Goal: Task Accomplishment & Management: Manage account settings

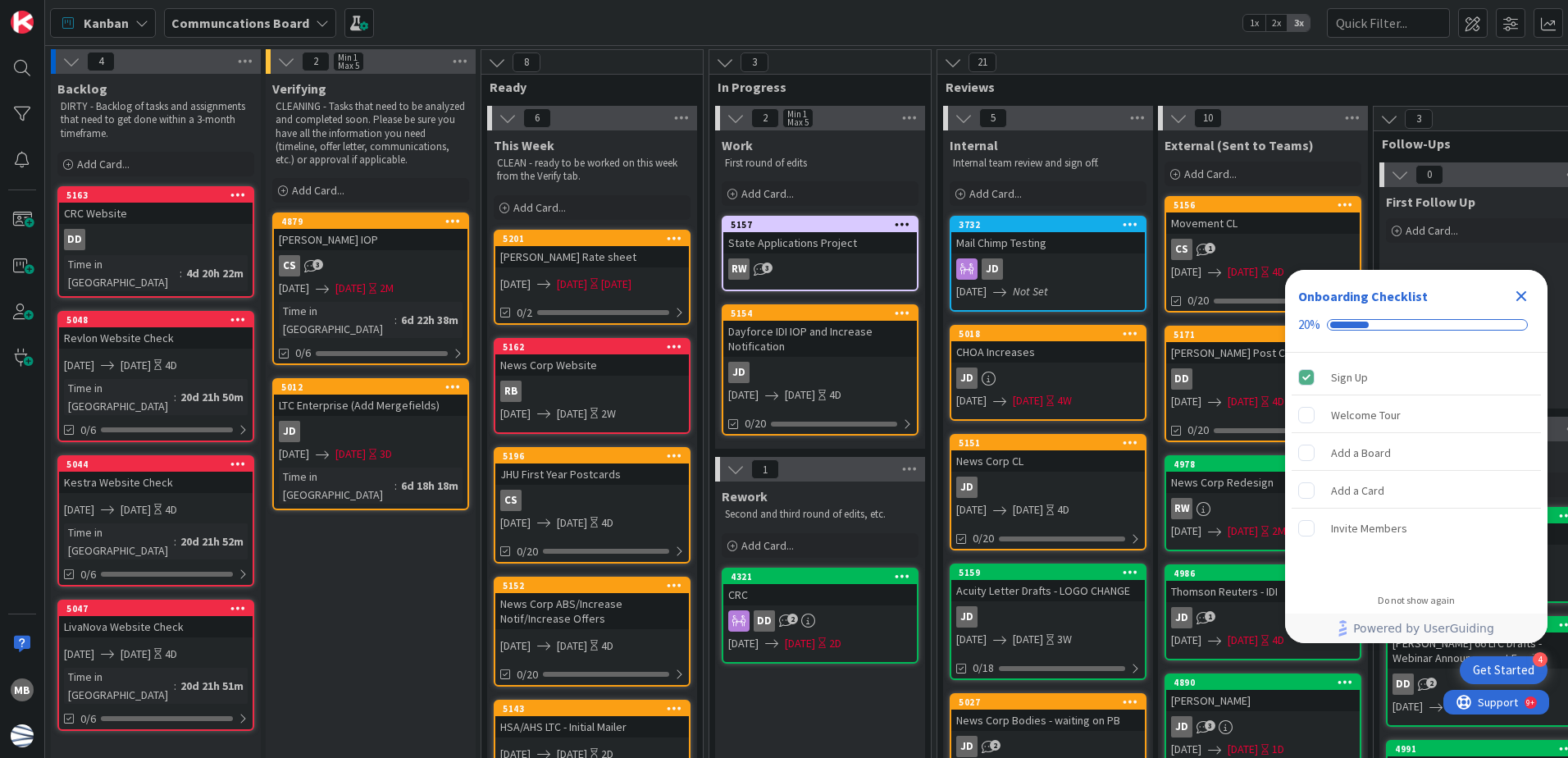
click at [1527, 291] on icon "Close Checklist" at bounding box center [1521, 296] width 20 height 20
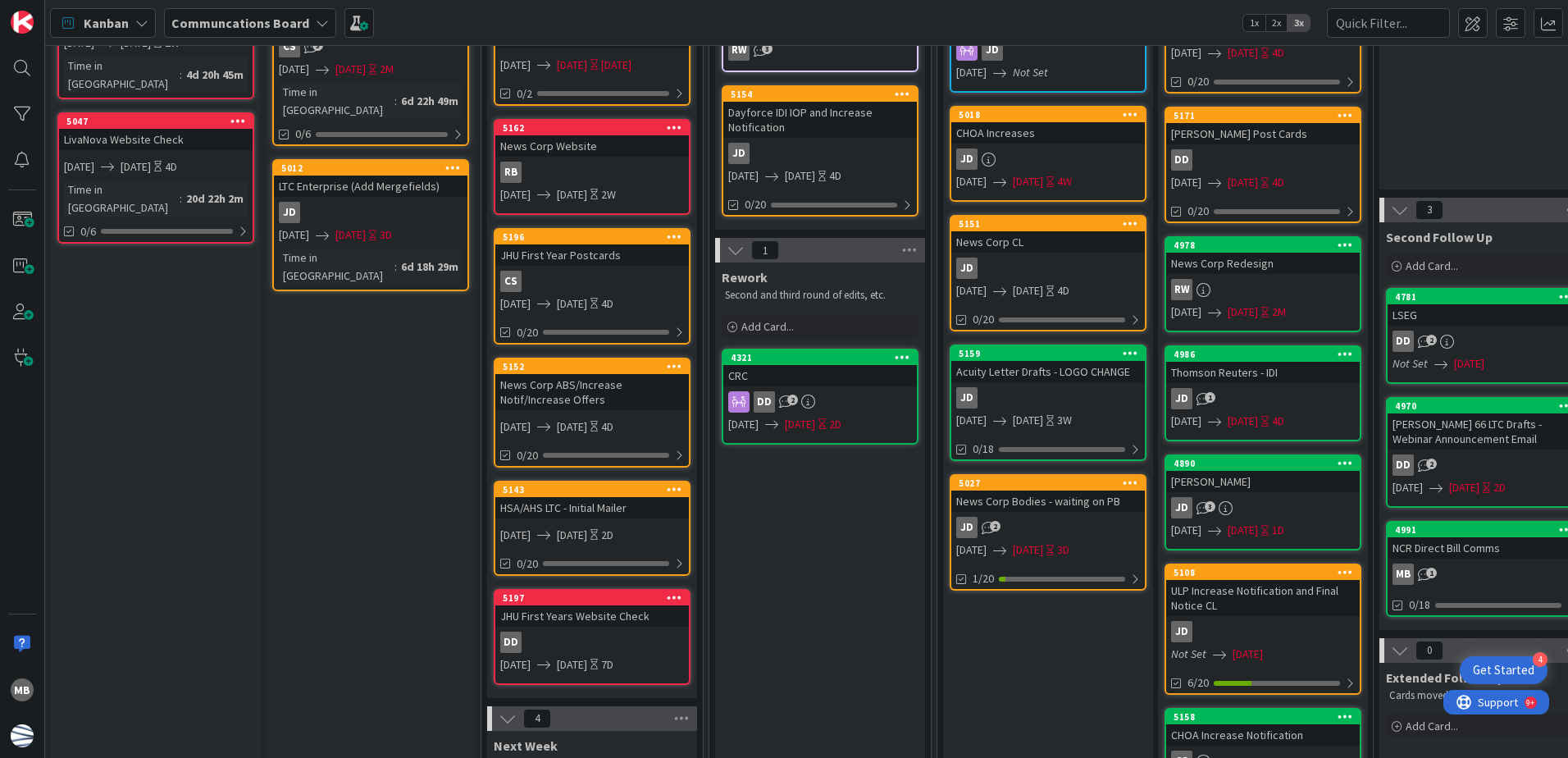
scroll to position [245, 0]
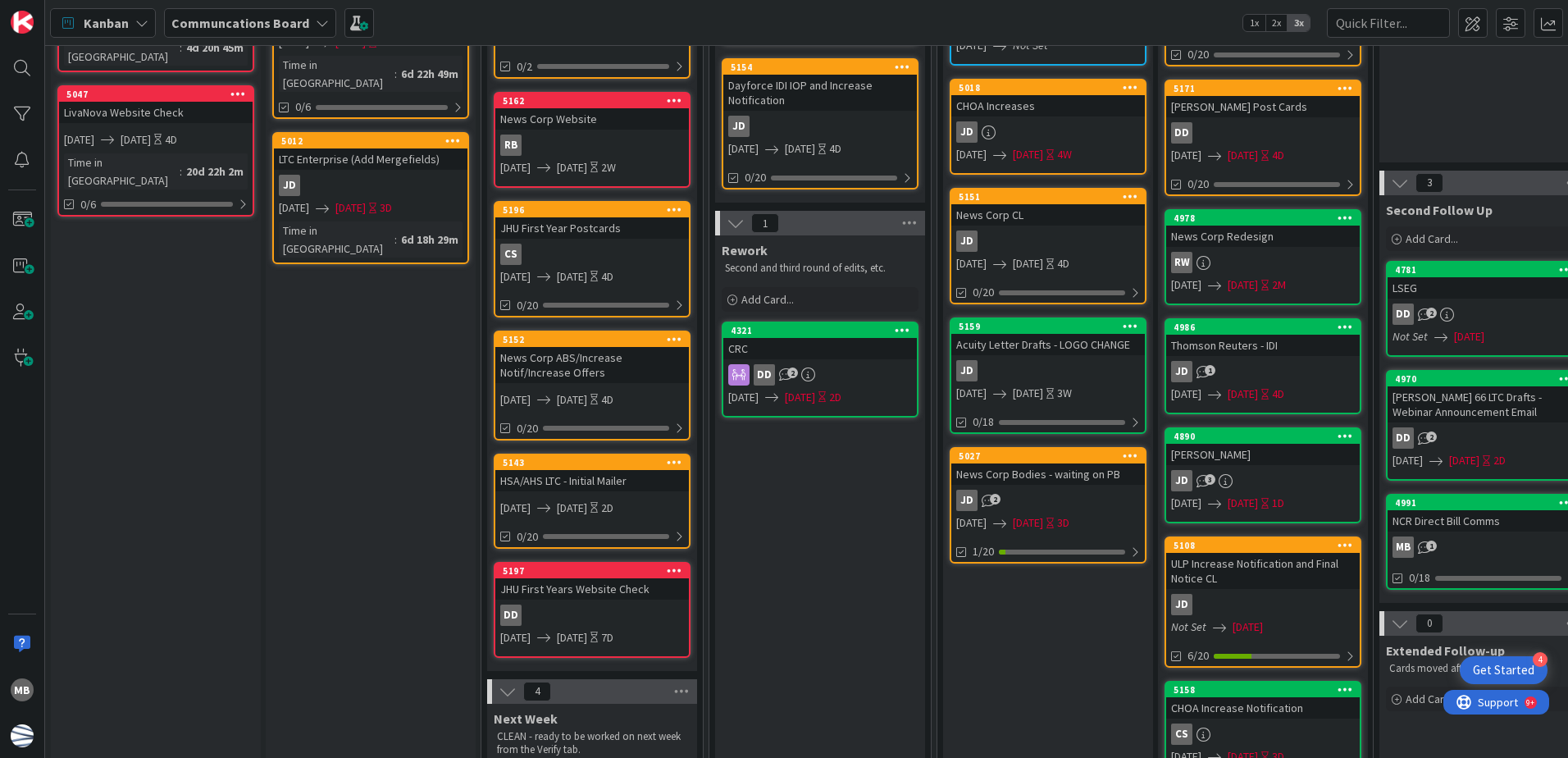
click at [672, 457] on icon at bounding box center [675, 462] width 16 height 12
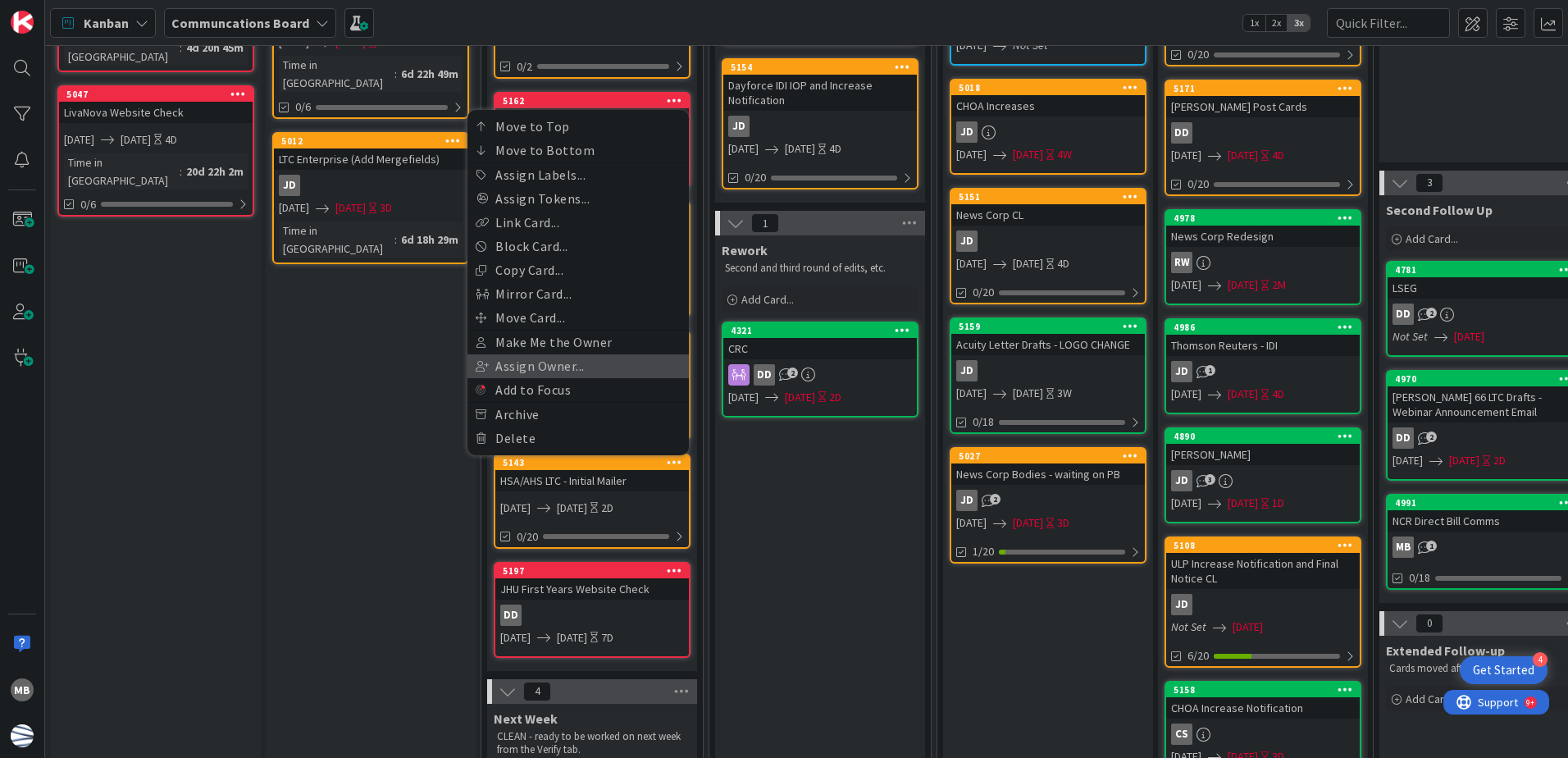
click at [613, 366] on link "Assign Owner..." at bounding box center [578, 366] width 221 height 23
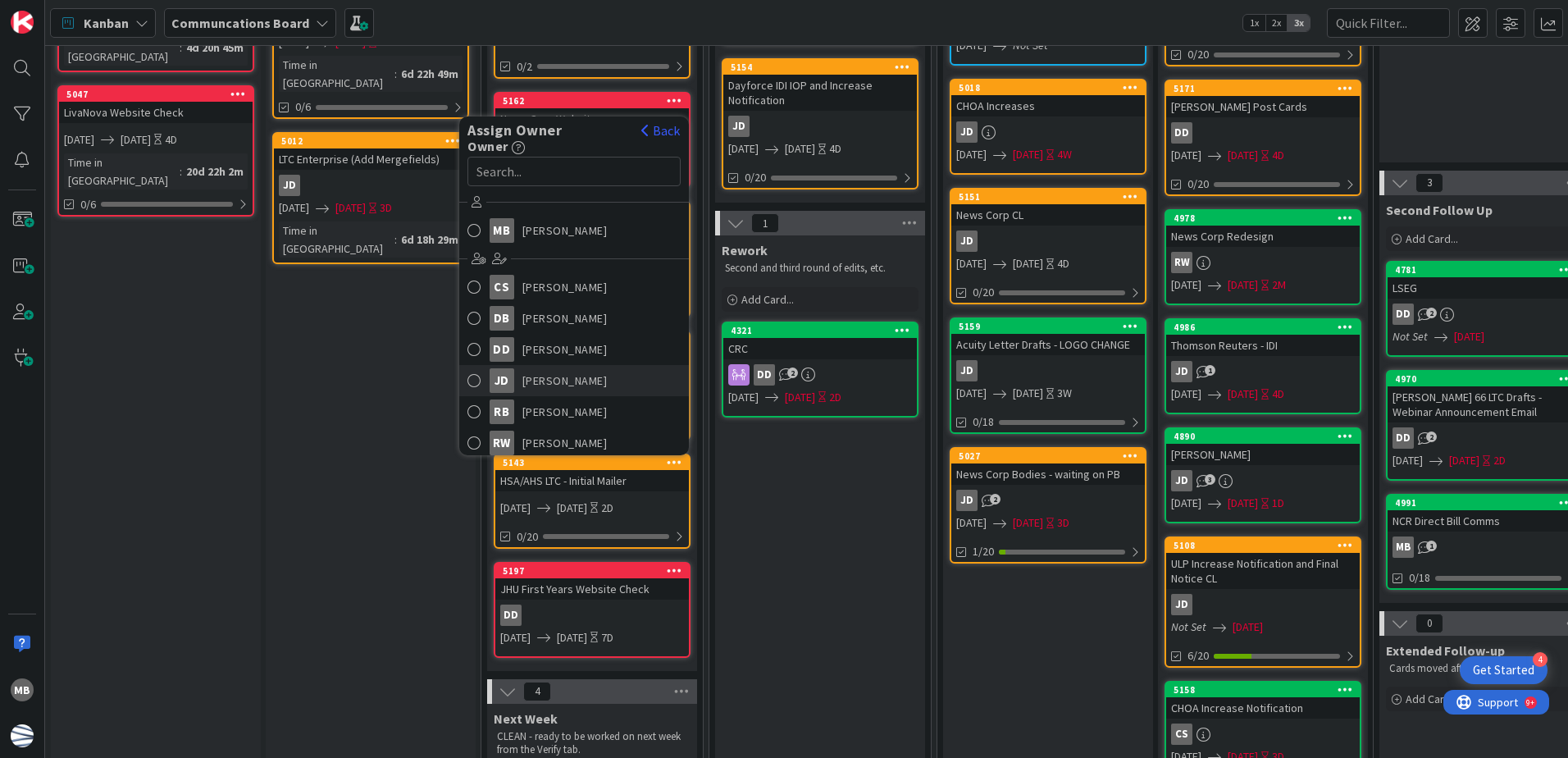
click at [606, 372] on span "[PERSON_NAME]" at bounding box center [564, 379] width 85 height 24
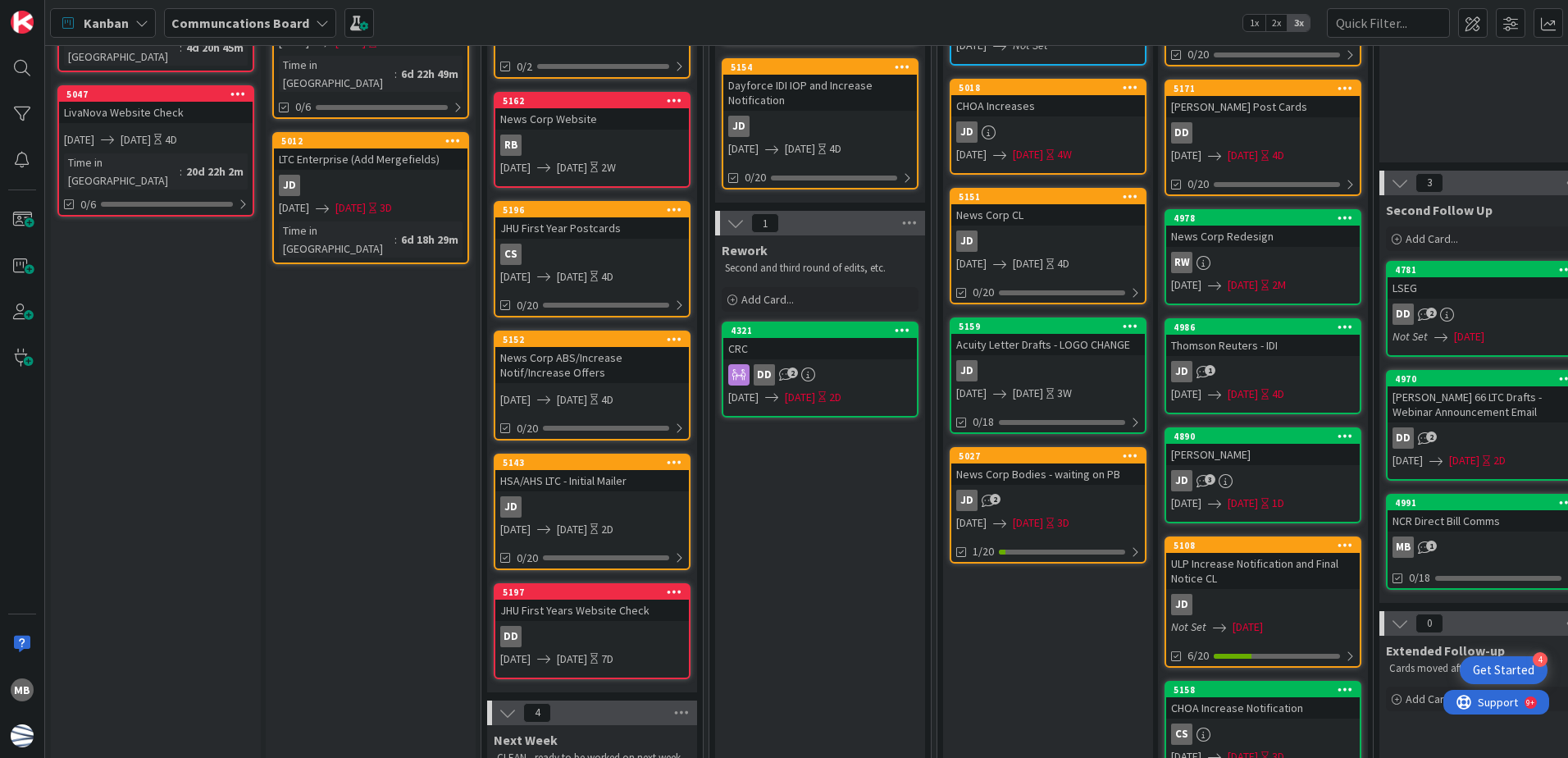
click at [677, 340] on icon at bounding box center [675, 338] width 16 height 12
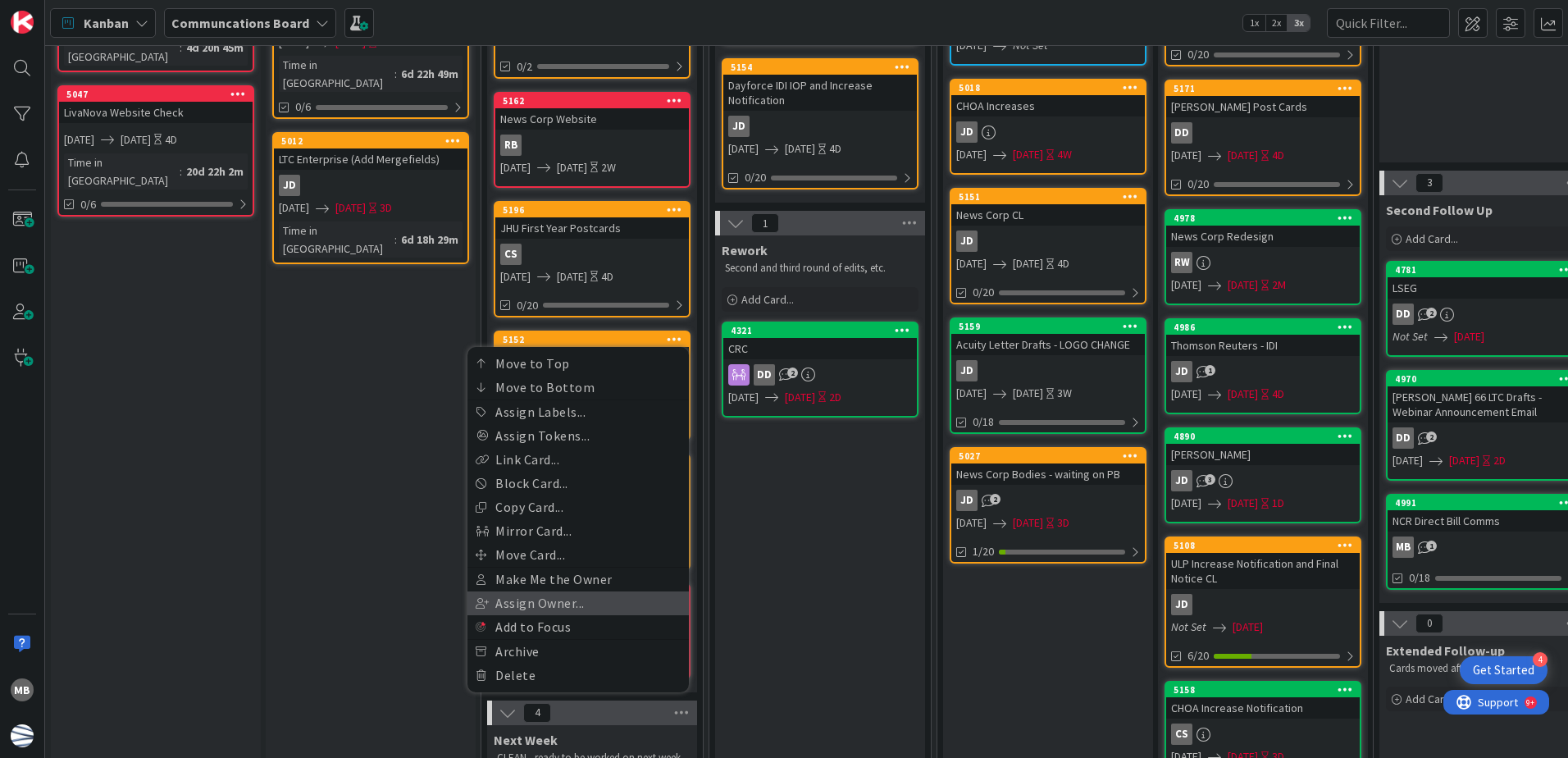
click at [577, 608] on link "Assign Owner..." at bounding box center [578, 602] width 221 height 23
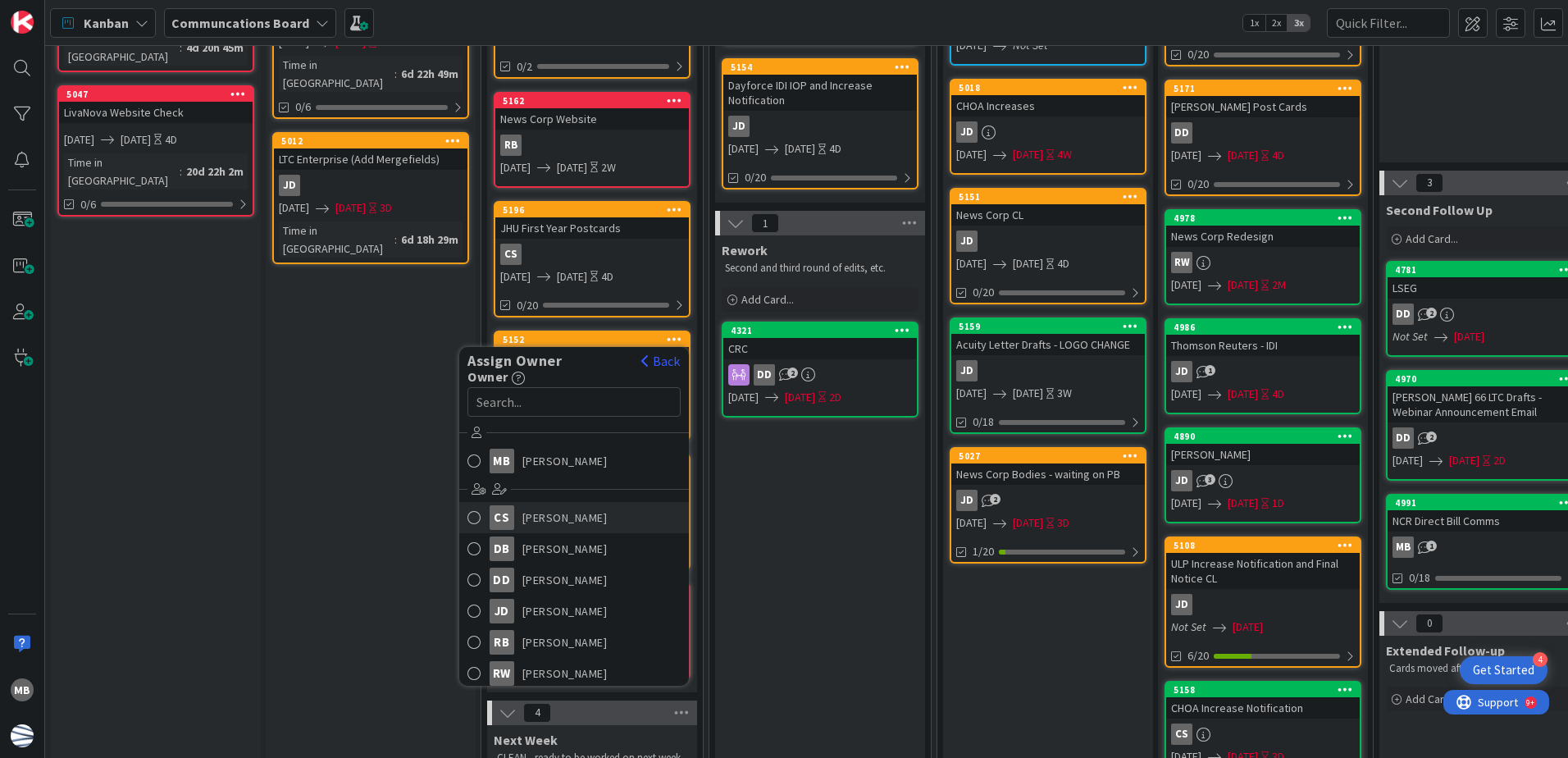
click at [597, 519] on link "CS [PERSON_NAME]" at bounding box center [573, 517] width 230 height 31
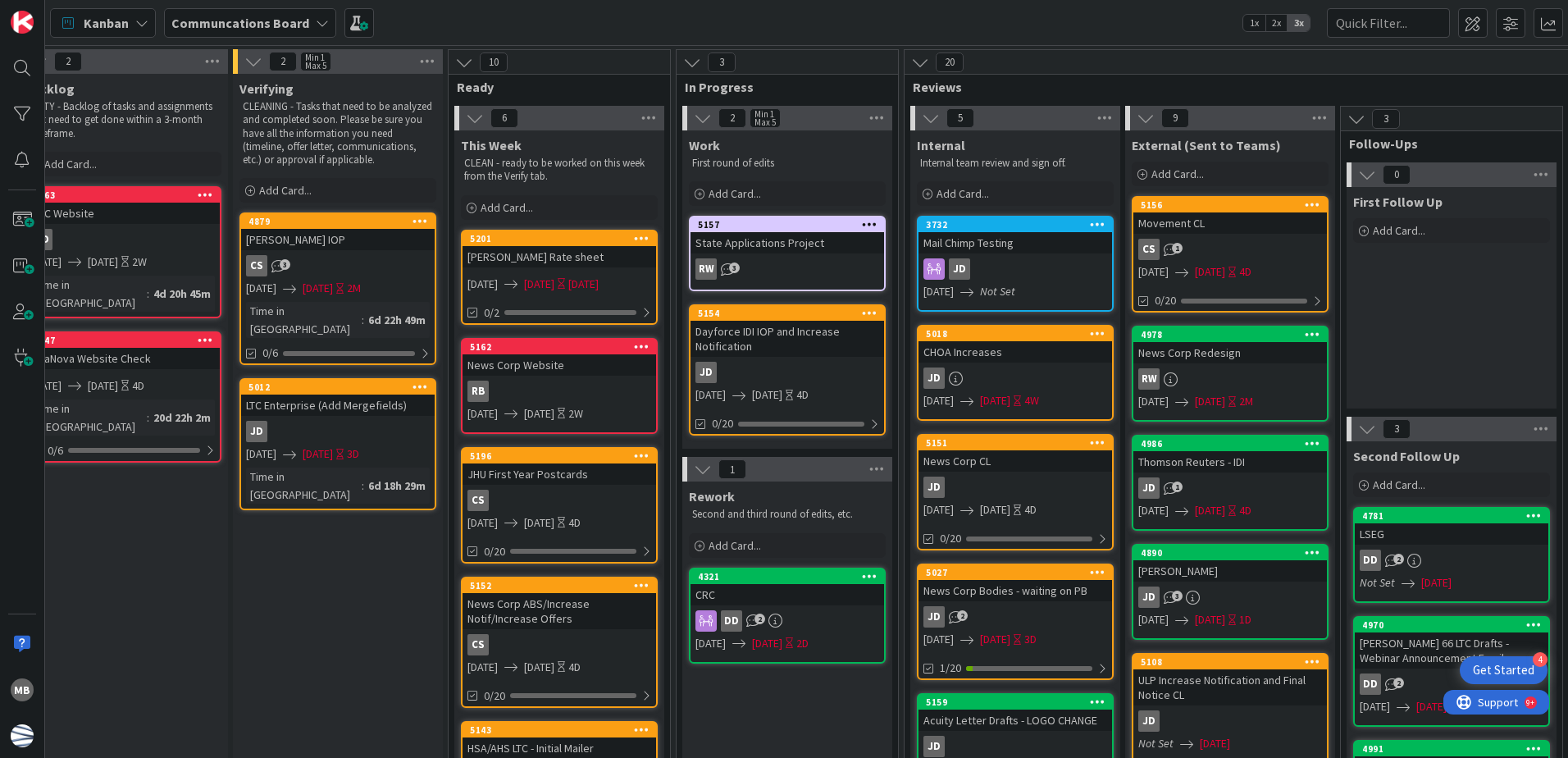
scroll to position [0, 0]
